Goal: Task Accomplishment & Management: Manage account settings

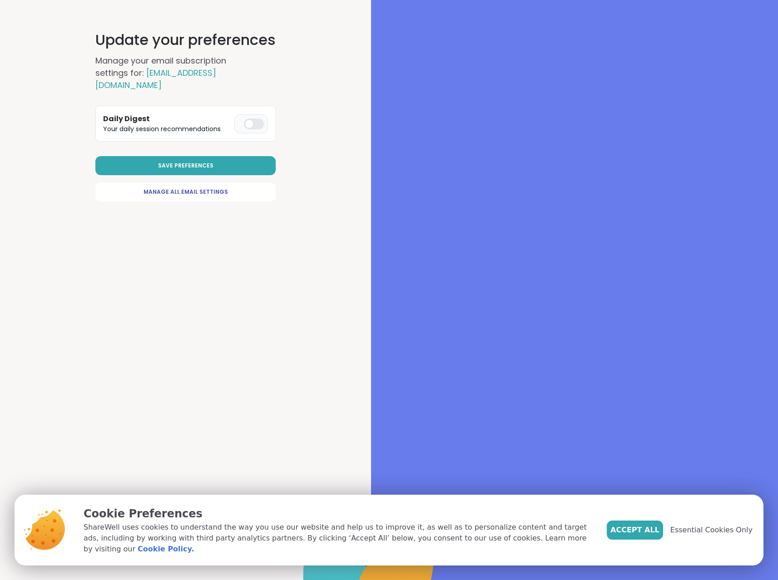
click at [241, 122] on div "Daily Digest Your daily session recommendations" at bounding box center [185, 124] width 180 height 36
click at [246, 119] on div at bounding box center [254, 124] width 20 height 11
click at [174, 188] on span "Manage All Email Settings" at bounding box center [186, 192] width 84 height 8
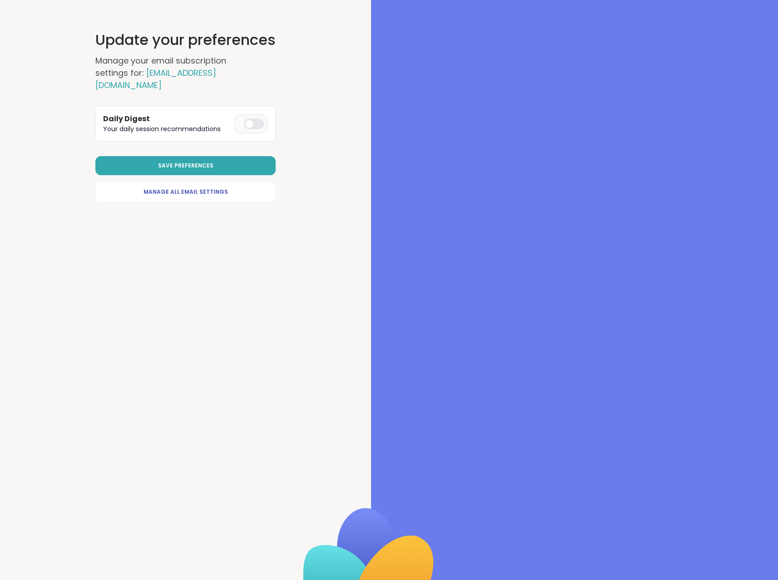
click at [245, 119] on div at bounding box center [254, 124] width 20 height 11
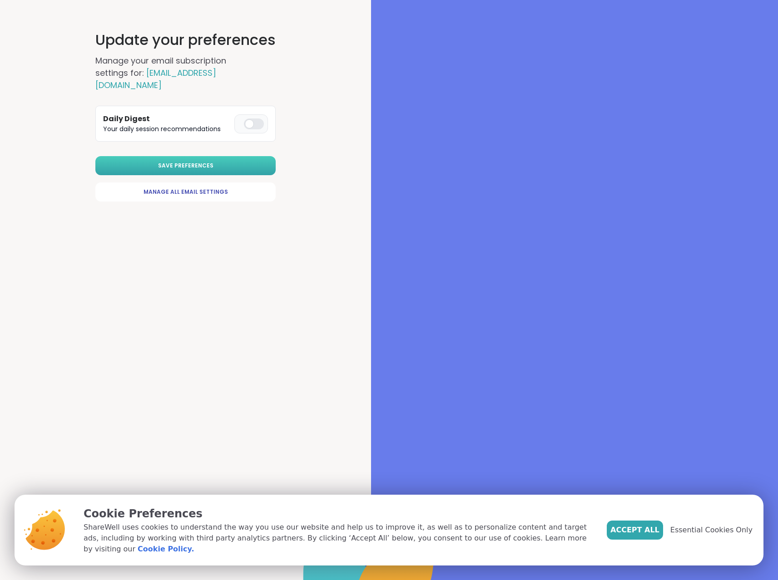
click at [193, 158] on button "Save Preferences" at bounding box center [185, 165] width 180 height 19
